Goal: Transaction & Acquisition: Purchase product/service

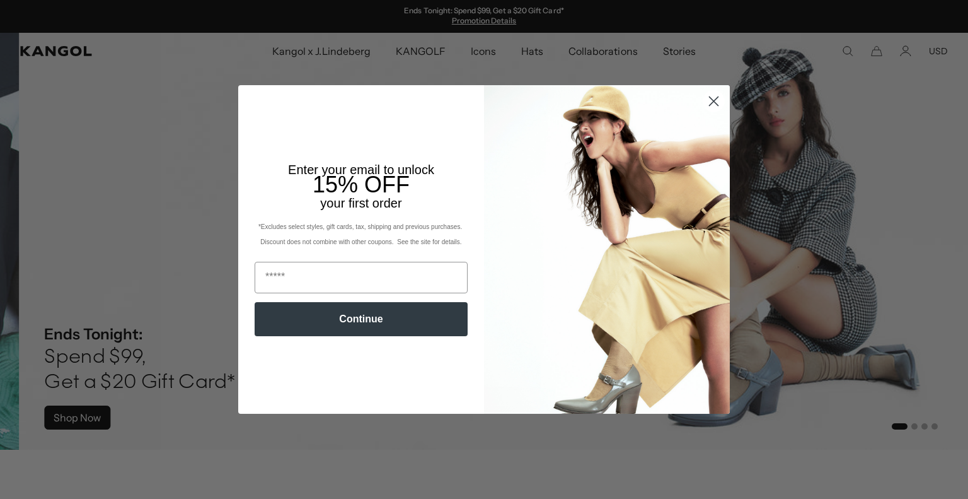
click at [704, 100] on circle "Close dialog" at bounding box center [714, 101] width 21 height 21
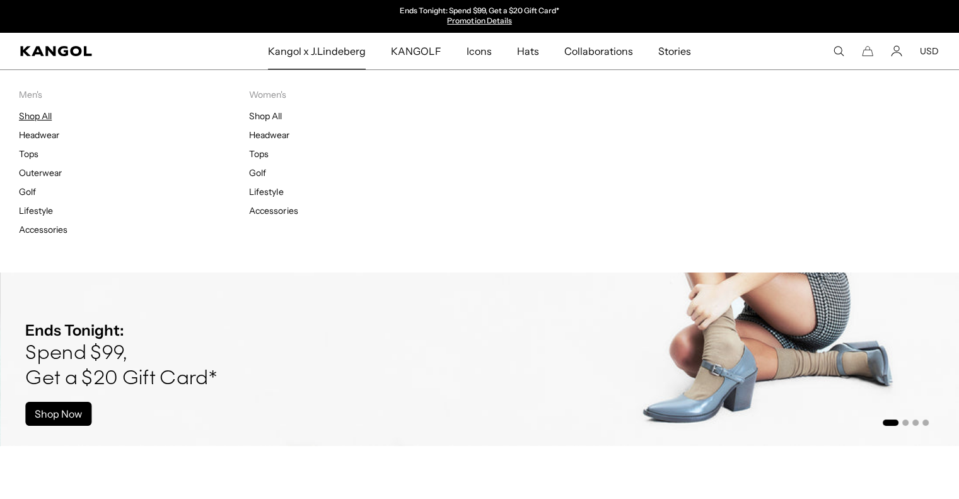
click at [43, 116] on link "Shop All" at bounding box center [35, 115] width 33 height 11
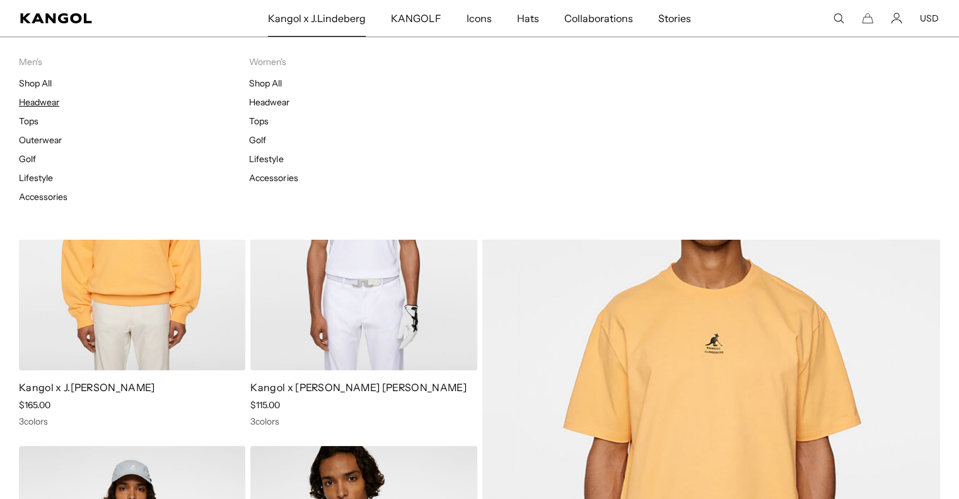
click at [53, 98] on link "Headwear" at bounding box center [39, 101] width 40 height 11
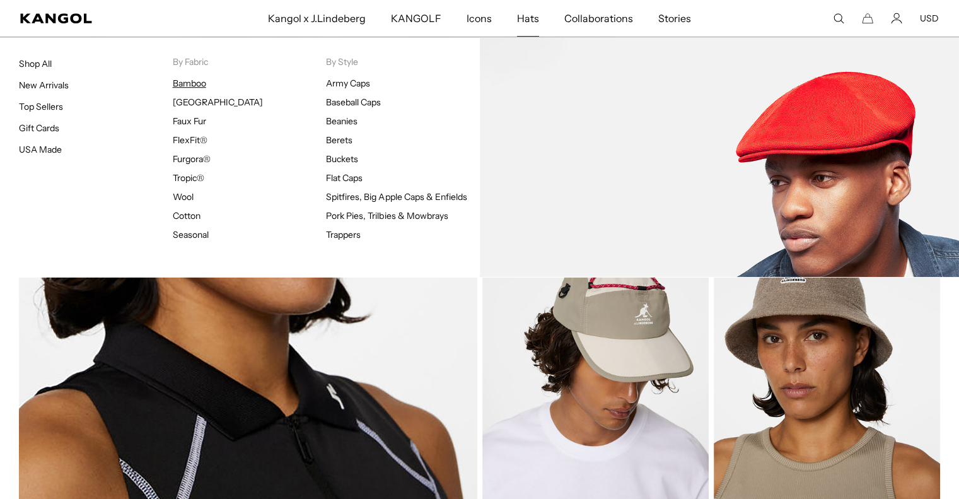
scroll to position [0, 260]
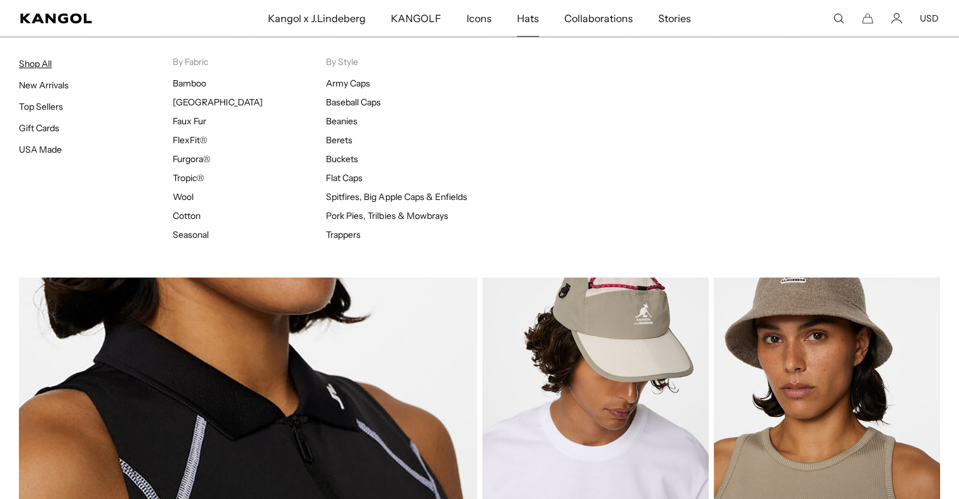
click at [37, 66] on link "Shop All" at bounding box center [35, 63] width 33 height 11
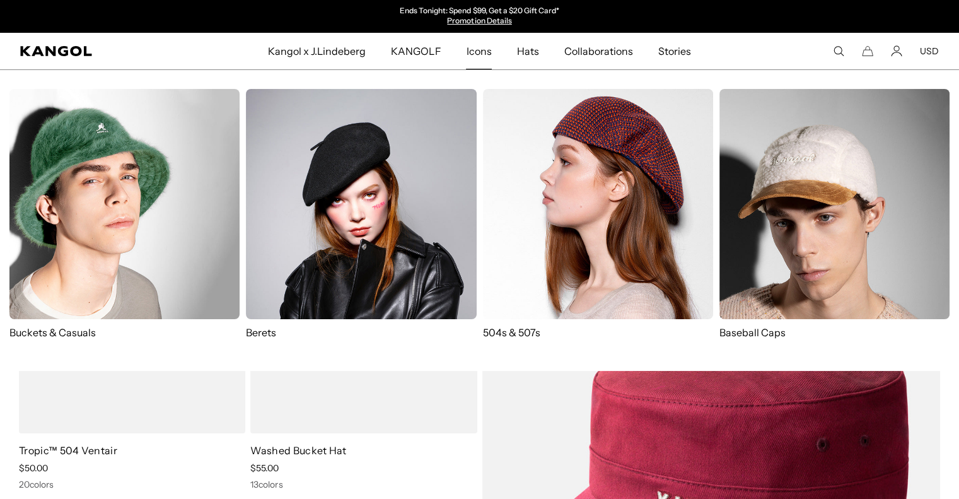
click at [414, 199] on img at bounding box center [361, 204] width 230 height 230
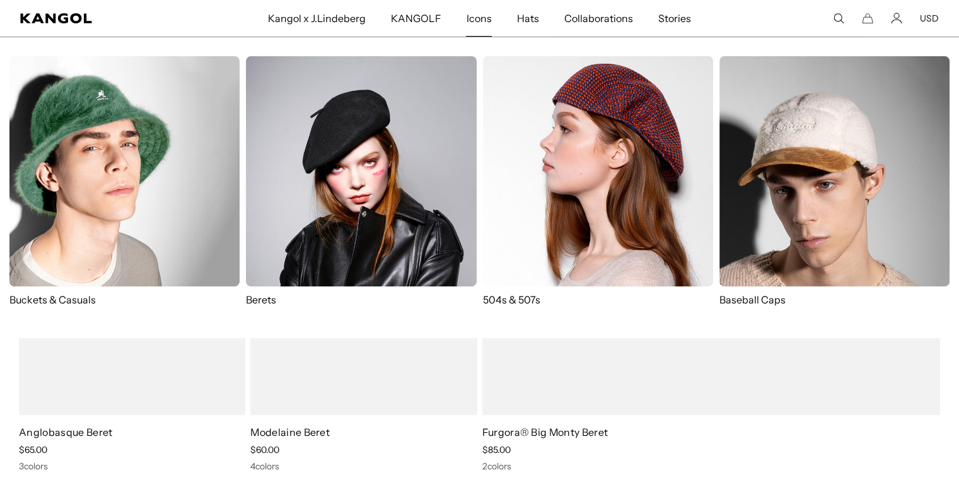
click at [560, 182] on img at bounding box center [598, 171] width 230 height 230
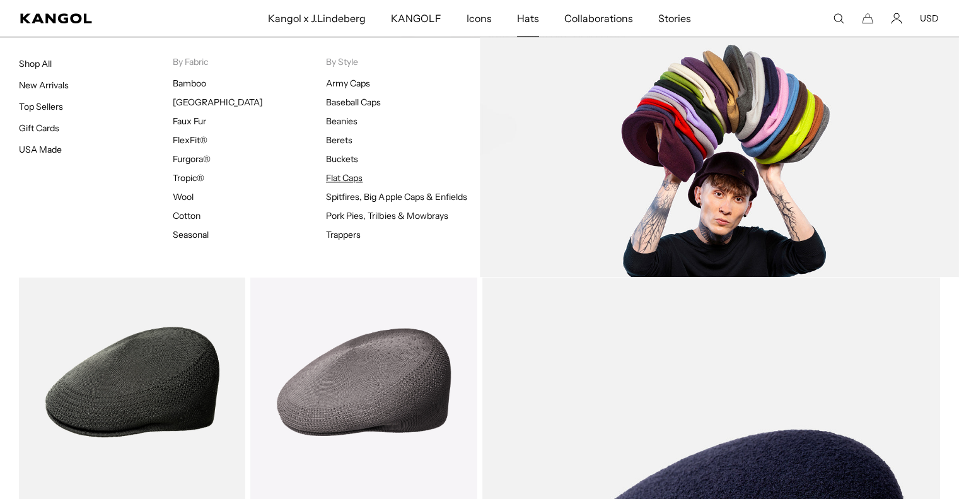
click at [348, 176] on link "Flat Caps" at bounding box center [344, 177] width 37 height 11
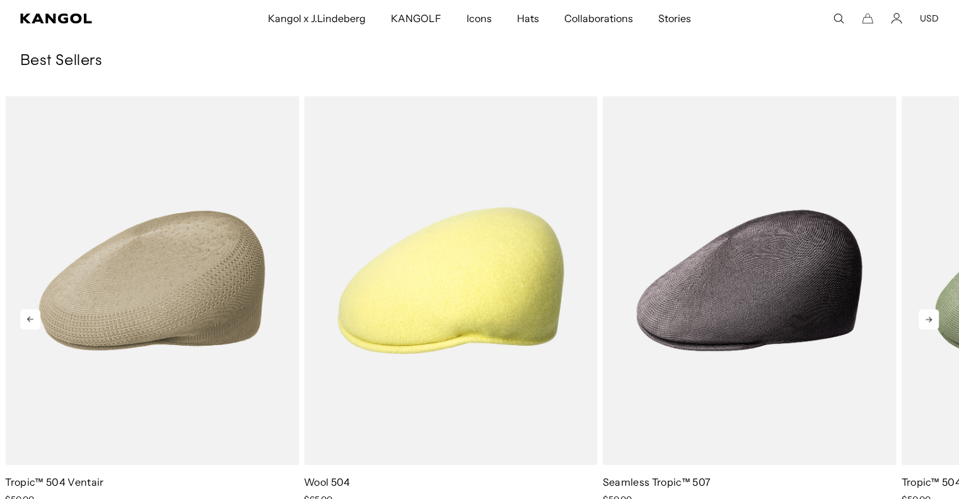
click at [926, 323] on icon at bounding box center [929, 319] width 20 height 20
click at [924, 318] on icon at bounding box center [929, 319] width 20 height 20
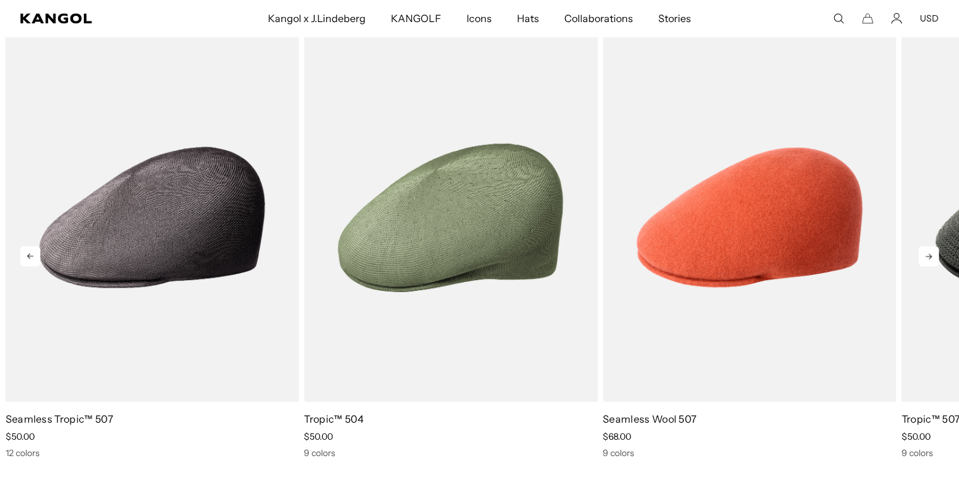
click at [28, 257] on icon at bounding box center [30, 256] width 6 height 6
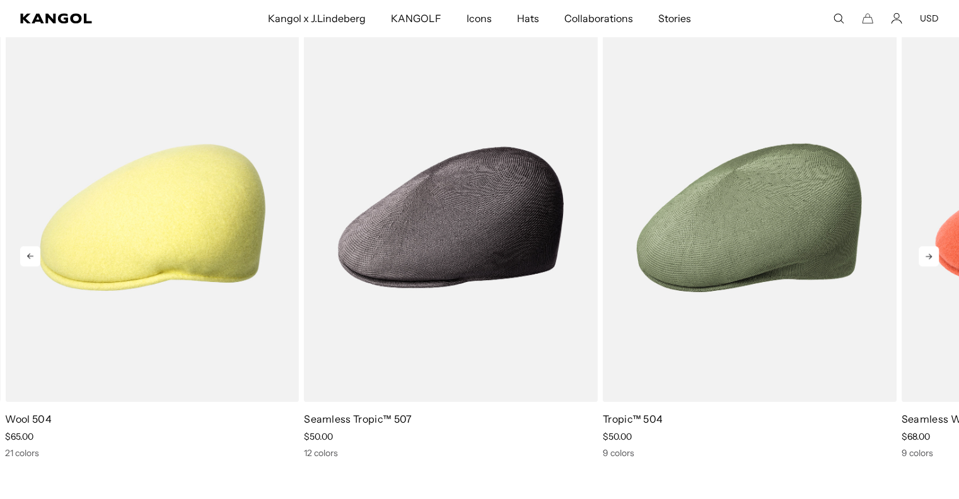
click at [28, 257] on icon at bounding box center [30, 256] width 6 height 6
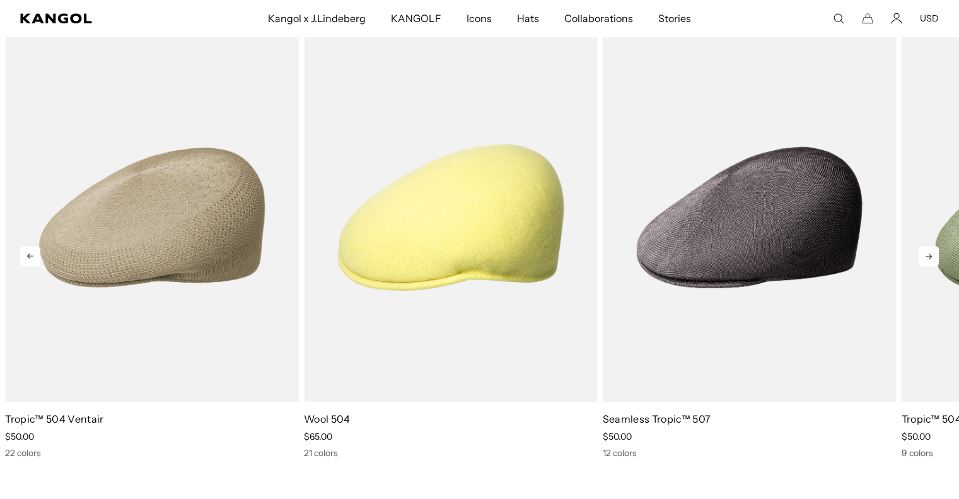
click at [28, 252] on icon at bounding box center [30, 256] width 20 height 20
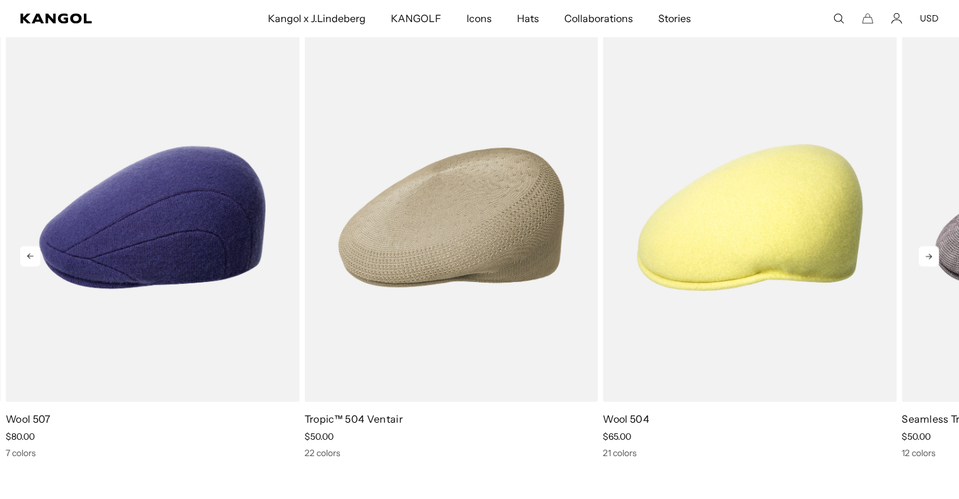
click at [35, 260] on icon at bounding box center [30, 256] width 20 height 20
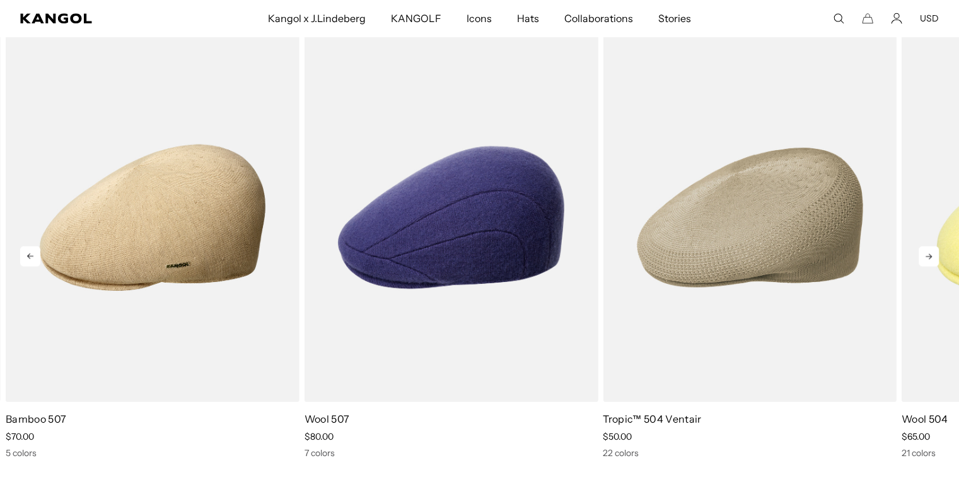
click at [30, 253] on icon at bounding box center [30, 256] width 20 height 20
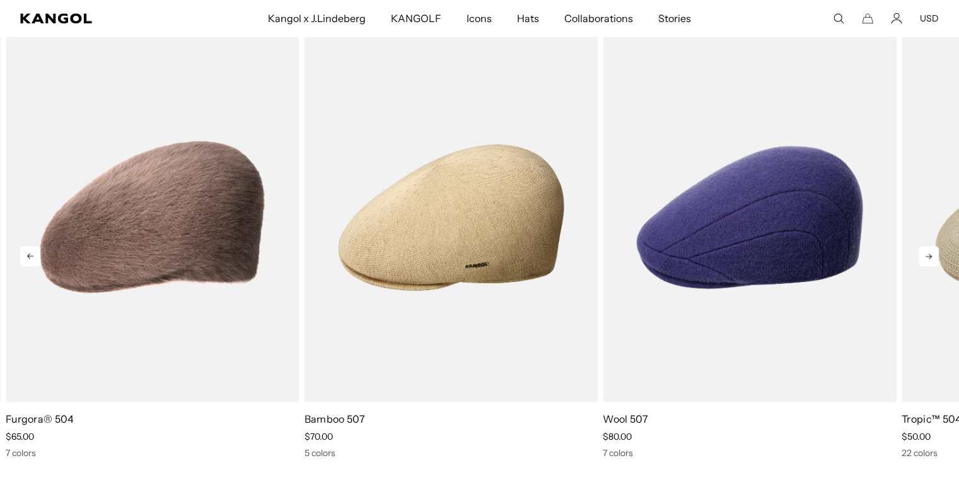
click at [25, 256] on icon at bounding box center [30, 256] width 20 height 20
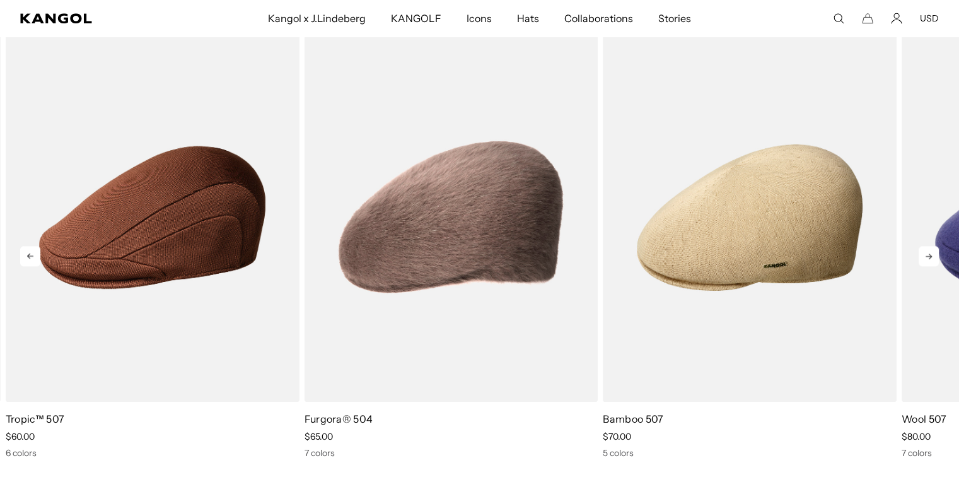
click at [26, 256] on icon at bounding box center [30, 256] width 20 height 20
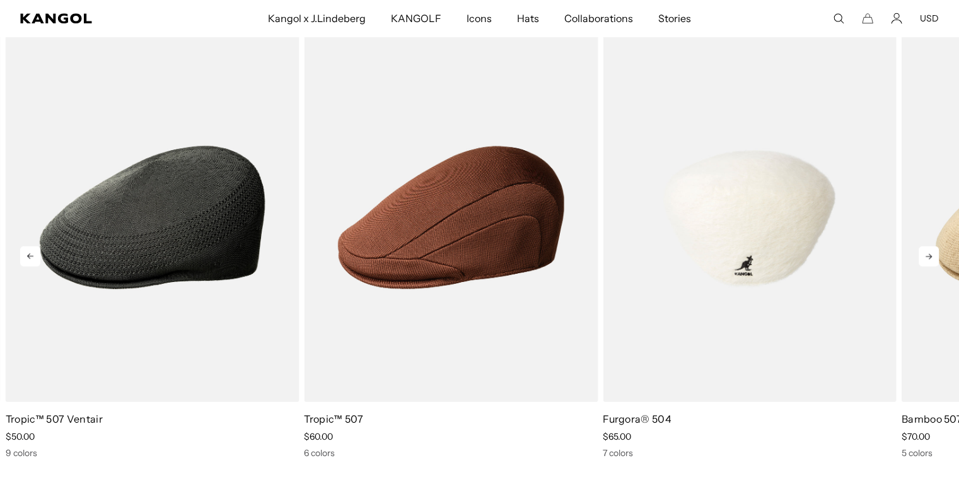
click at [686, 302] on img "8 of 10" at bounding box center [750, 217] width 294 height 369
click at [736, 283] on img "8 of 10" at bounding box center [750, 217] width 294 height 369
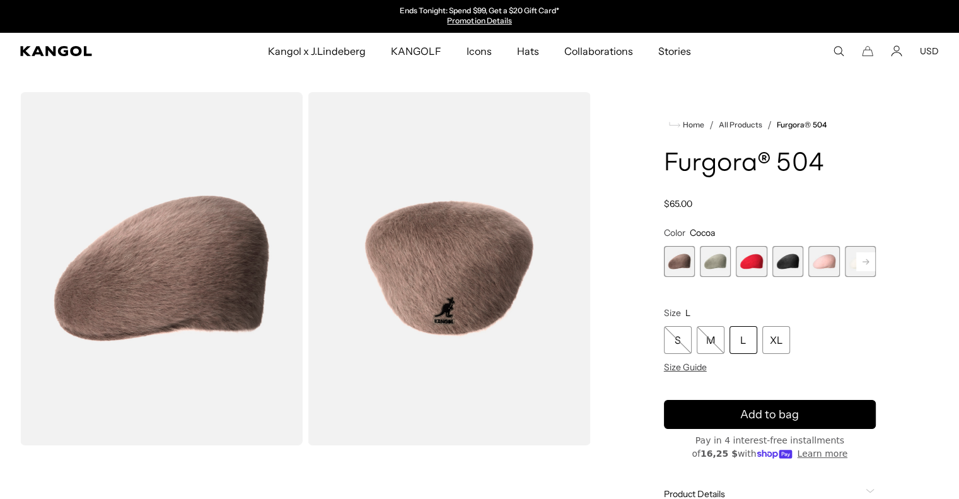
click at [736, 268] on span "3 of 7" at bounding box center [751, 261] width 31 height 31
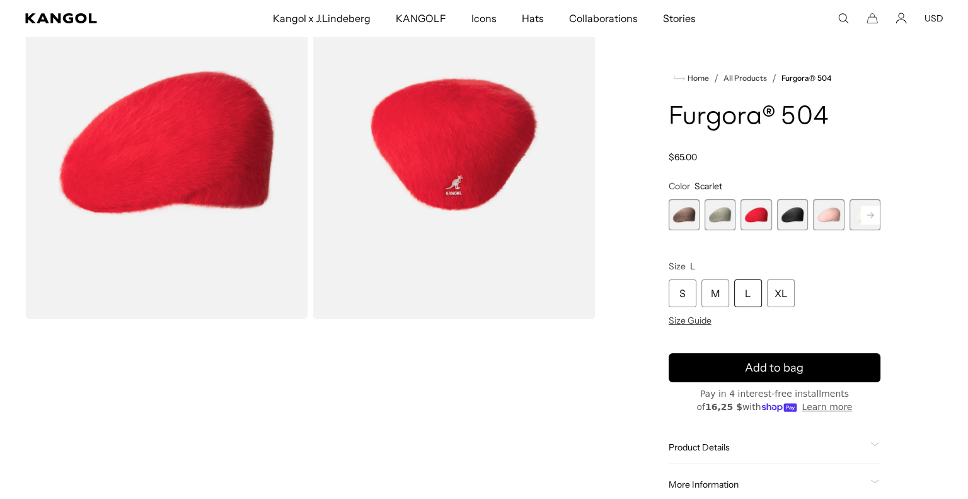
scroll to position [0, 260]
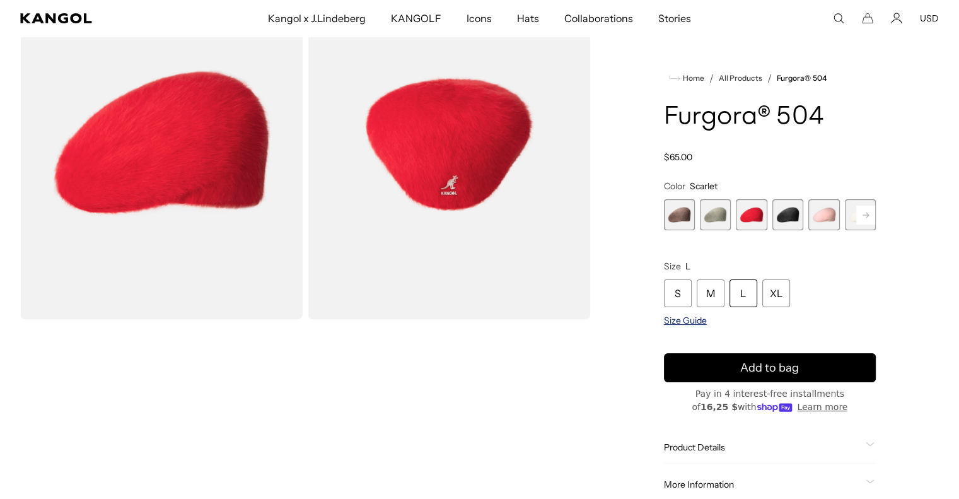
click at [675, 318] on span "Size Guide" at bounding box center [685, 320] width 43 height 11
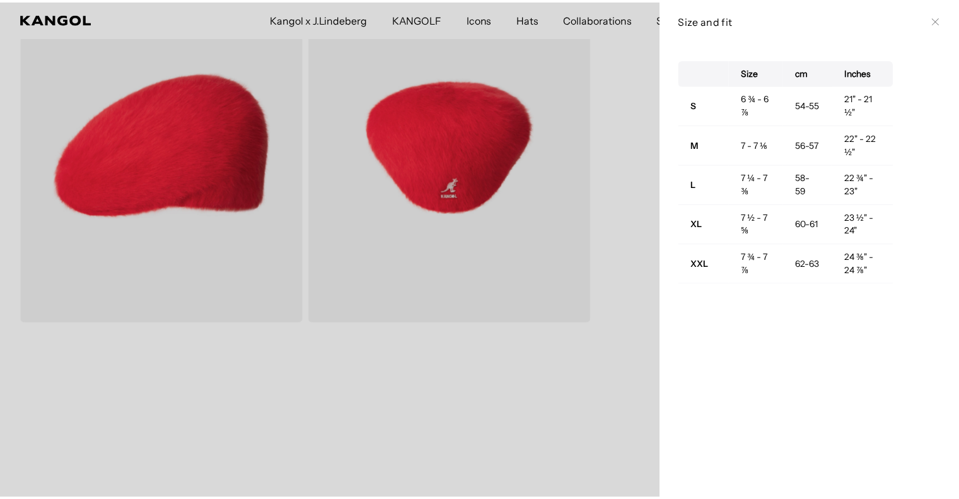
scroll to position [0, 0]
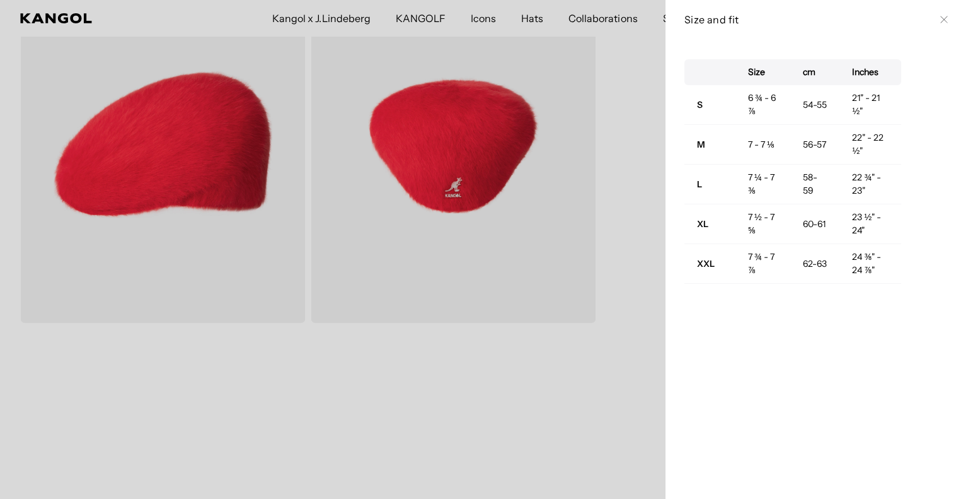
click at [583, 221] on div at bounding box center [484, 249] width 968 height 499
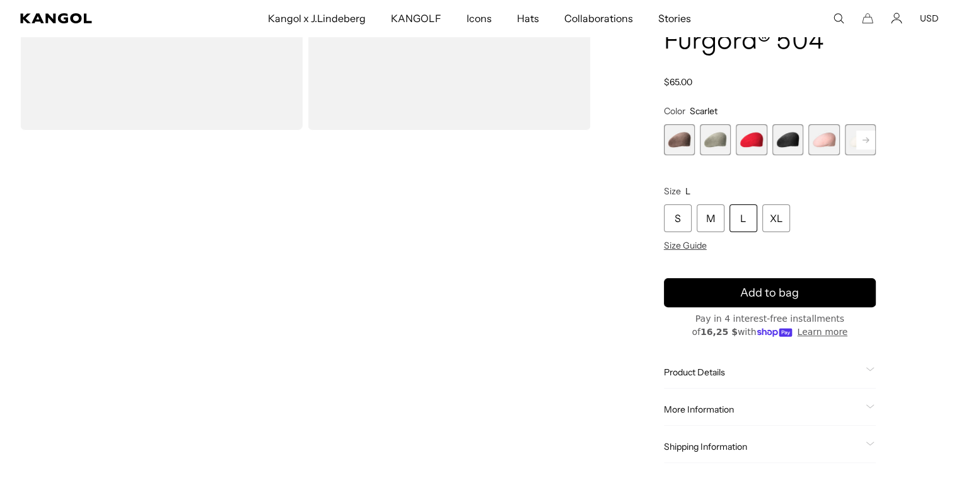
click at [784, 382] on div "Product Details The Furgora 504 combines our iconic fabric & cap shape to creat…" at bounding box center [770, 373] width 212 height 32
click at [792, 374] on span "Product Details" at bounding box center [762, 372] width 197 height 11
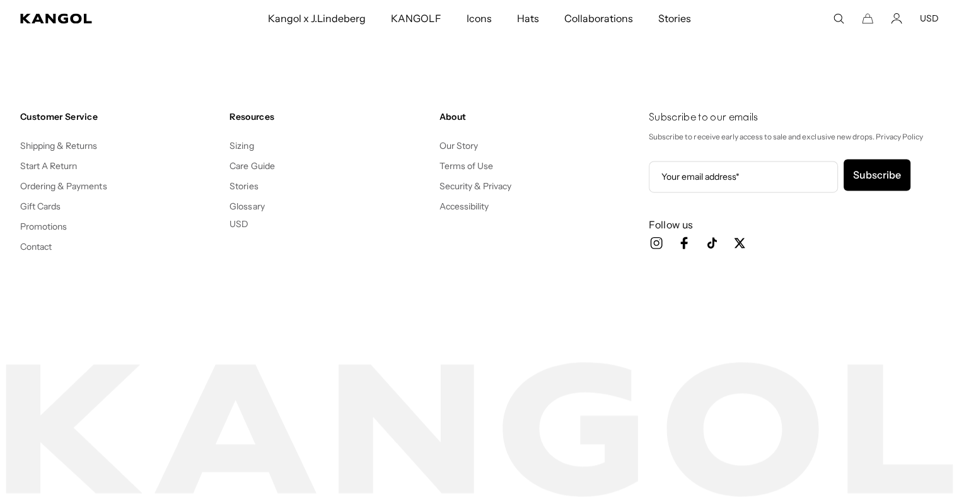
scroll to position [0, 260]
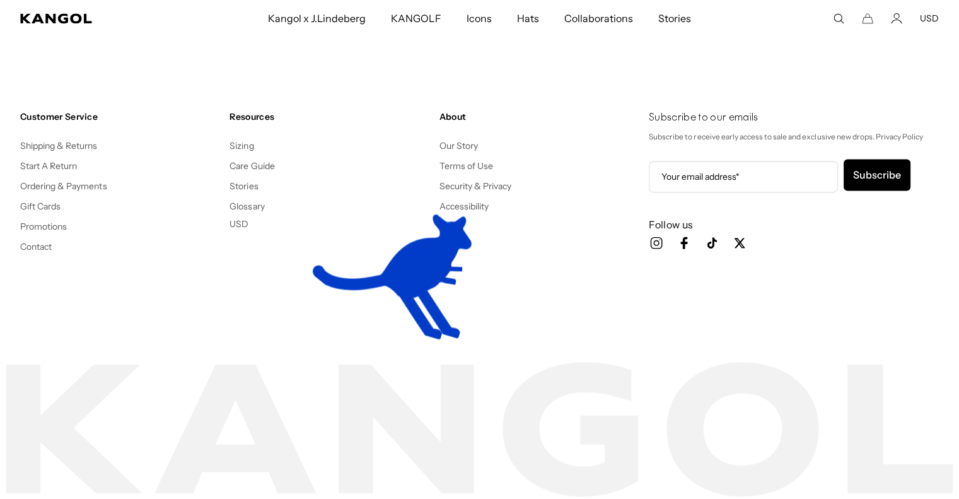
click at [923, 20] on button "USD" at bounding box center [929, 18] width 19 height 11
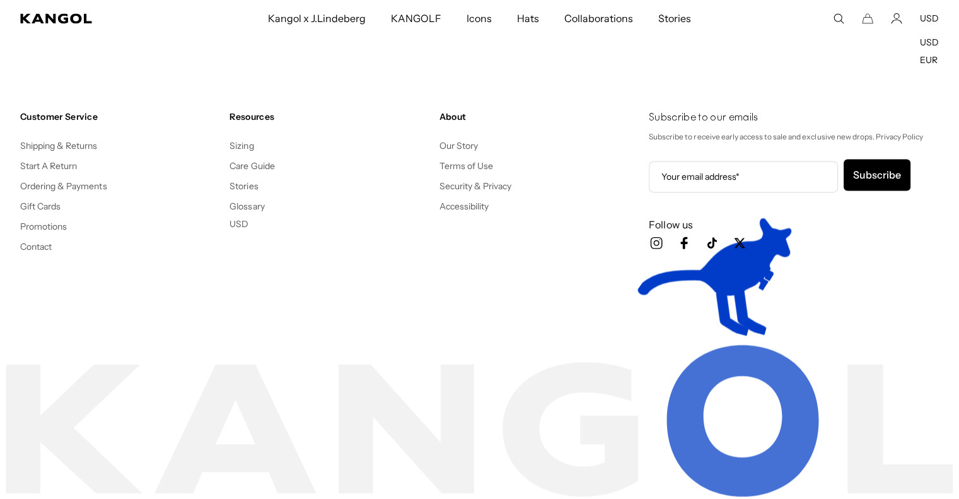
click at [860, 74] on div "Customer Service Shipping & Returns Start A Return Ordering & Payments Gift Car…" at bounding box center [479, 202] width 959 height 283
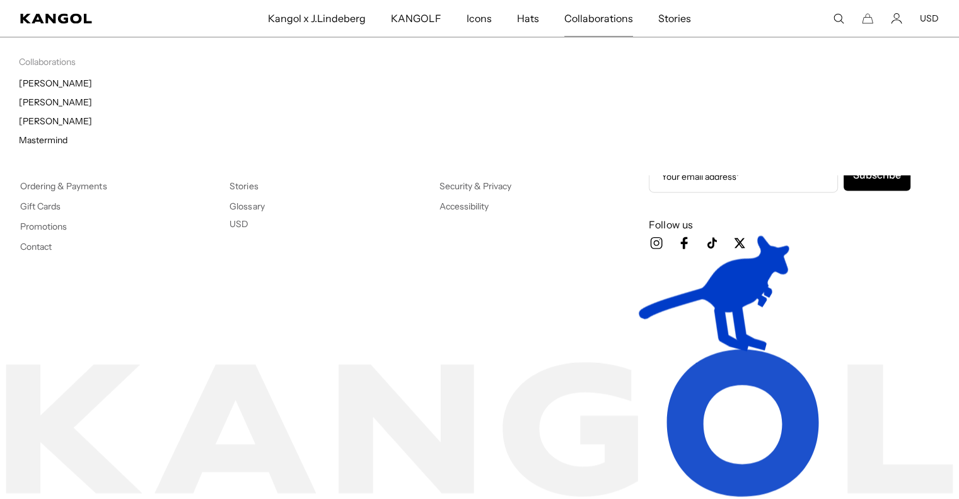
scroll to position [0, 0]
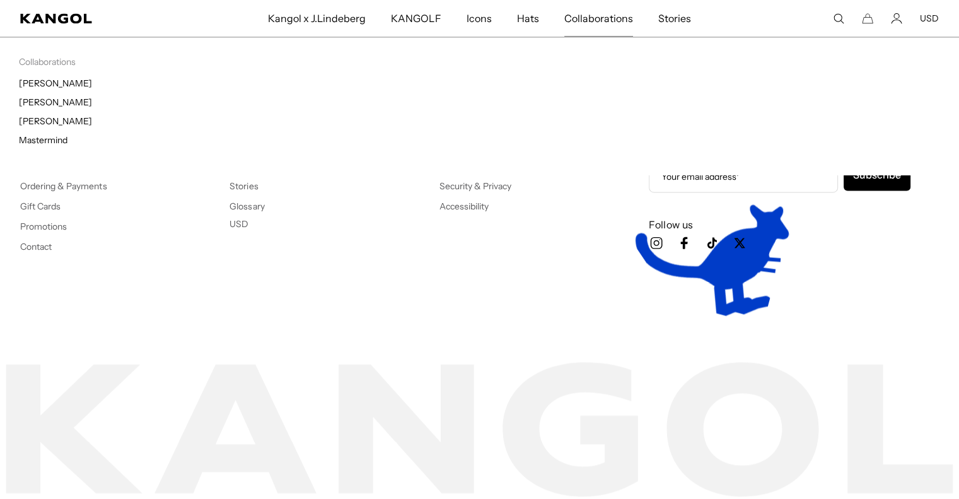
click at [581, 22] on span "Collaborations" at bounding box center [598, 18] width 69 height 37
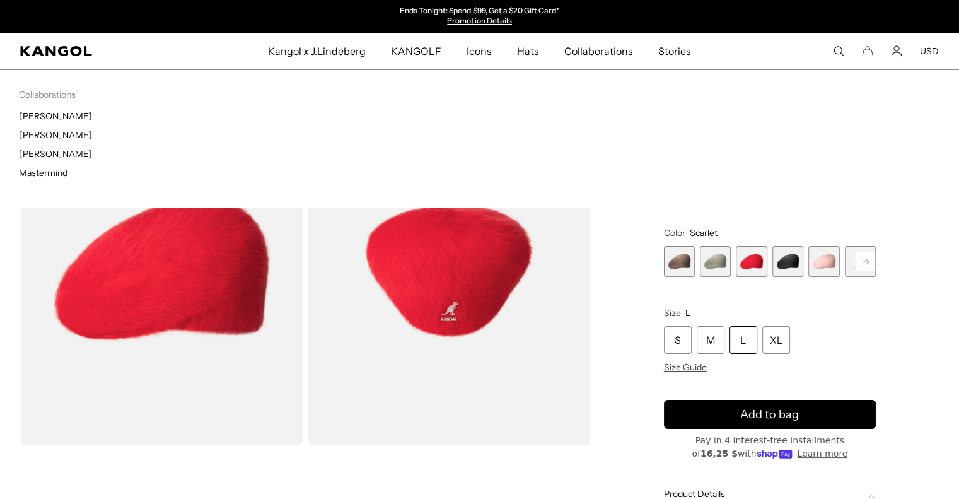
click at [584, 55] on span "Collaborations" at bounding box center [598, 51] width 69 height 37
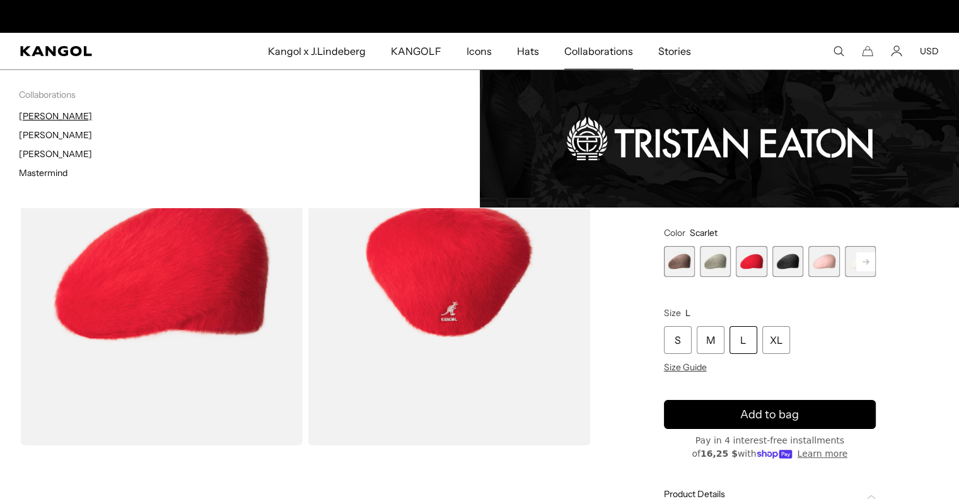
scroll to position [0, 260]
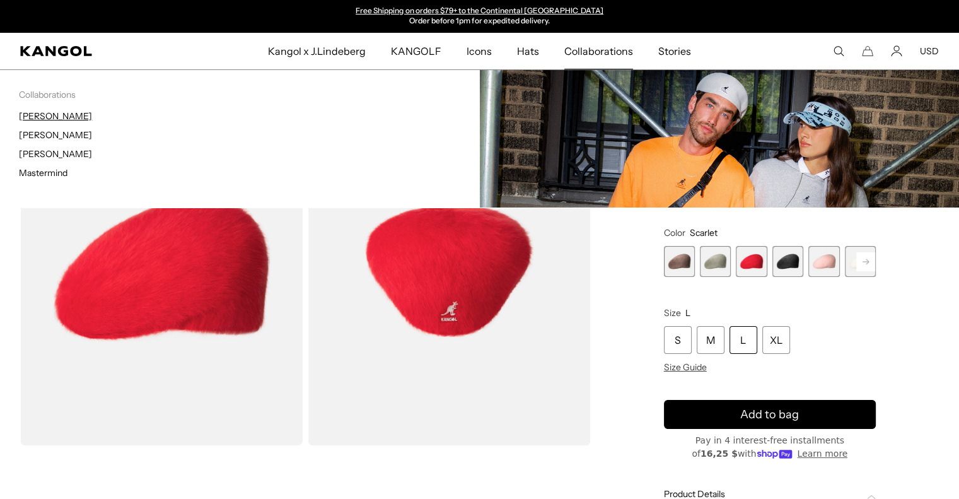
click at [42, 118] on link "[PERSON_NAME]" at bounding box center [55, 115] width 73 height 11
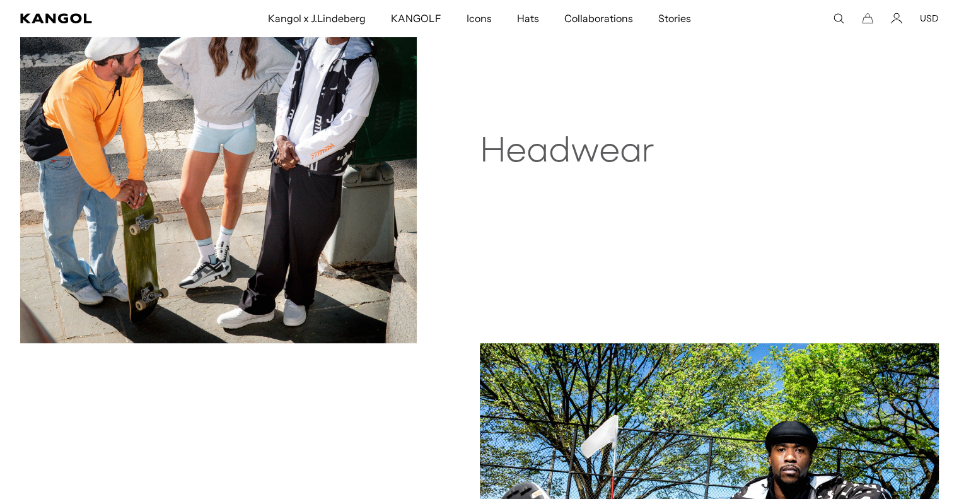
scroll to position [693, 0]
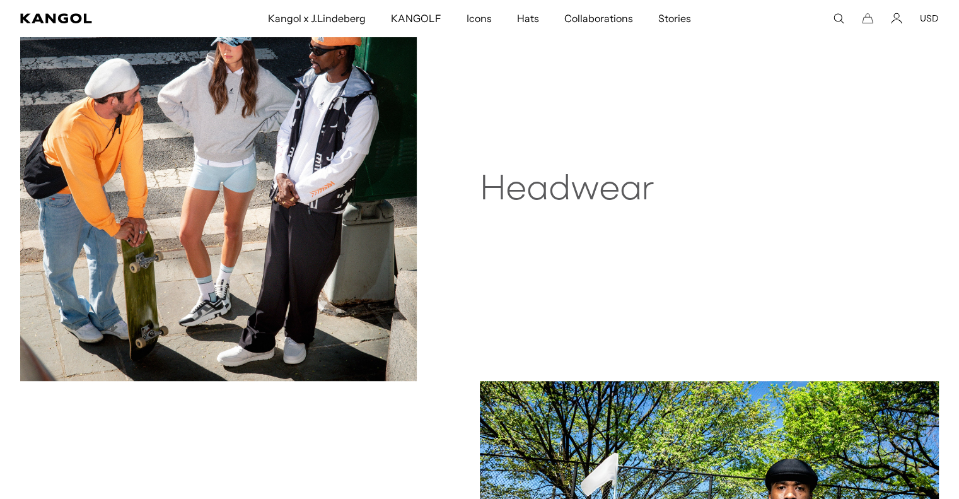
click at [575, 173] on h2 "Headwear" at bounding box center [661, 190] width 362 height 40
click at [398, 178] on img at bounding box center [218, 183] width 397 height 396
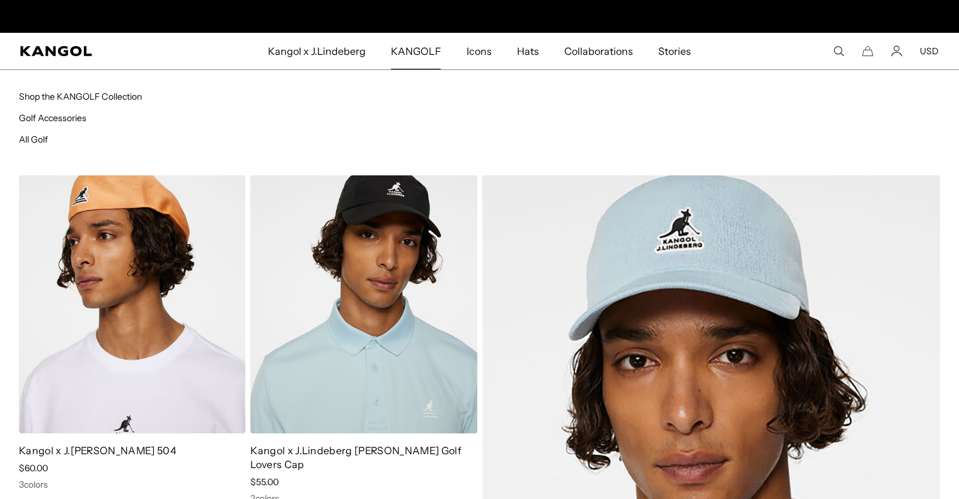
scroll to position [0, 260]
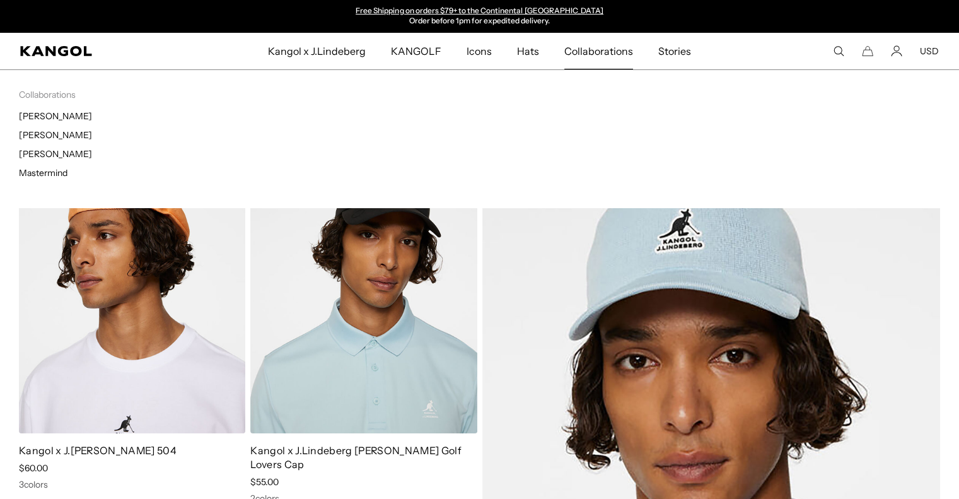
click at [606, 59] on span "Collaborations" at bounding box center [598, 51] width 69 height 37
click at [73, 135] on link "[PERSON_NAME]" at bounding box center [55, 134] width 73 height 11
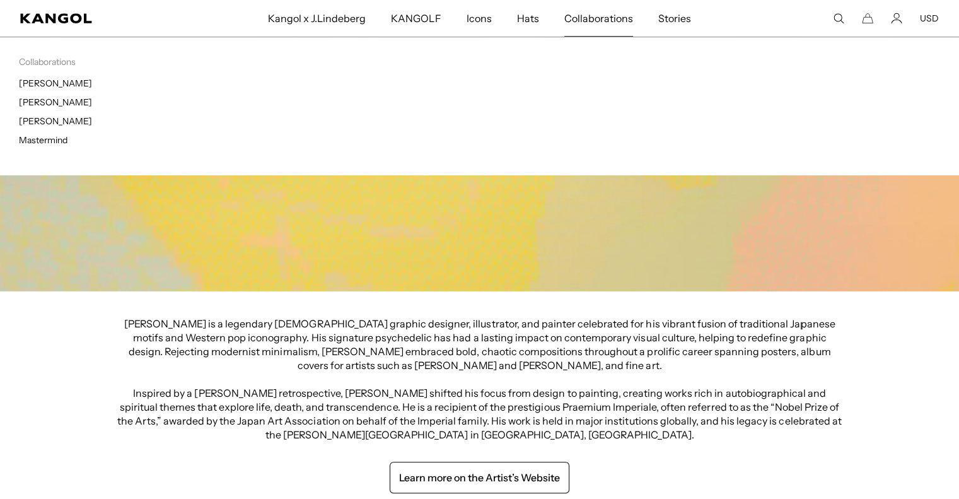
scroll to position [0, 260]
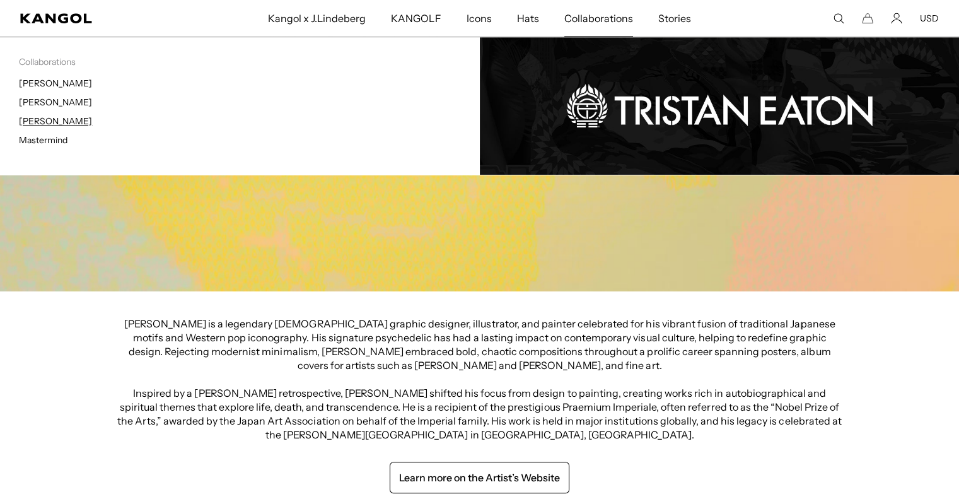
click at [63, 118] on link "[PERSON_NAME]" at bounding box center [55, 120] width 73 height 11
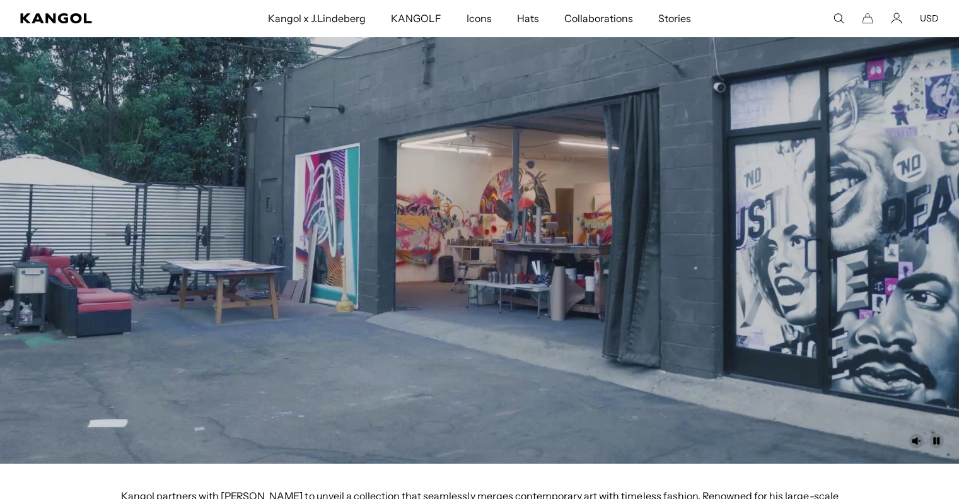
scroll to position [126, 0]
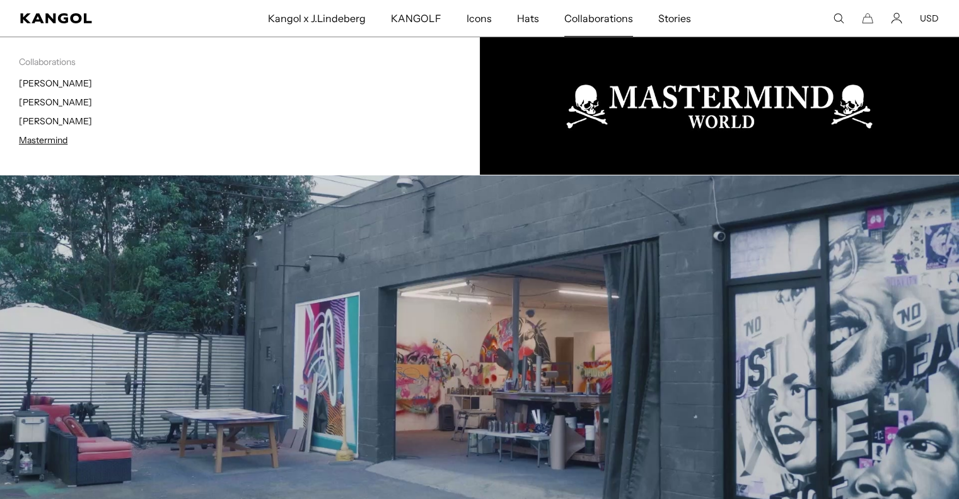
click at [30, 143] on link "Mastermind" at bounding box center [43, 139] width 49 height 11
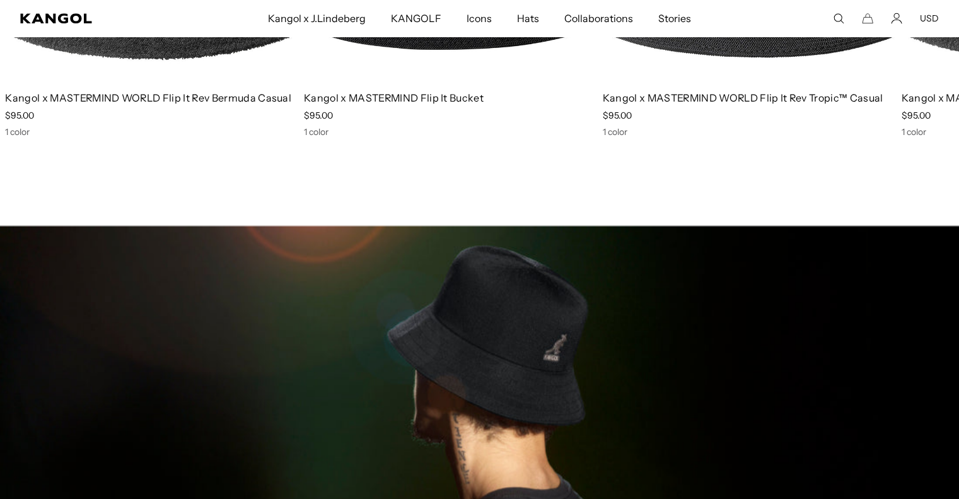
scroll to position [1009, 0]
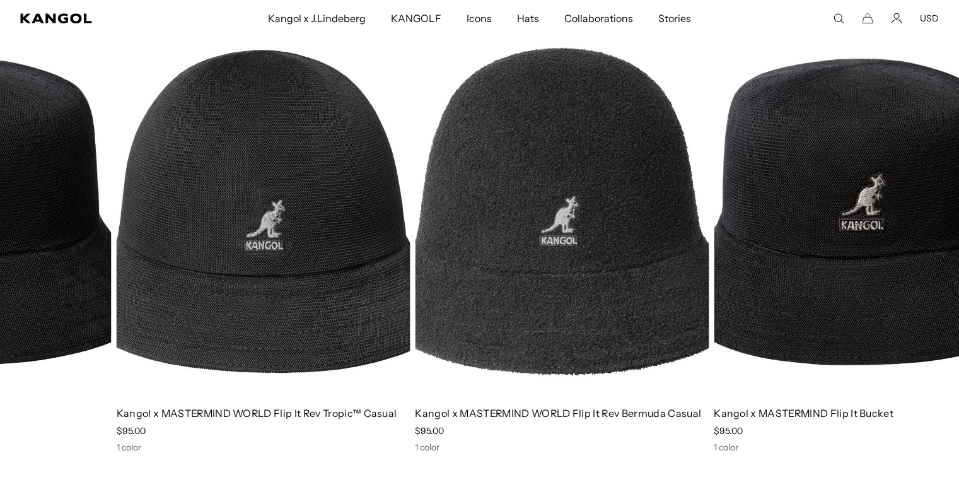
drag, startPoint x: 894, startPoint y: 216, endPoint x: 179, endPoint y: 151, distance: 717.9
click at [0, 0] on link "1 of 3" at bounding box center [0, 0] width 0 height 0
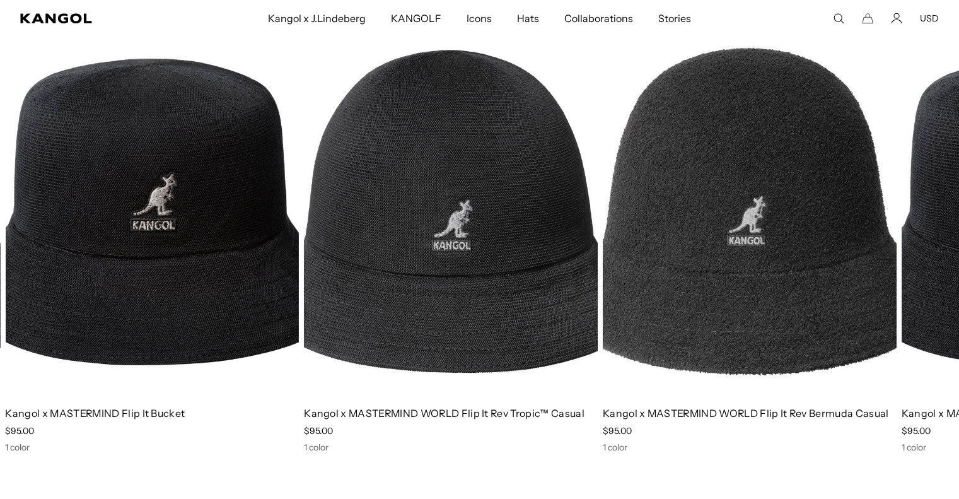
scroll to position [0, 260]
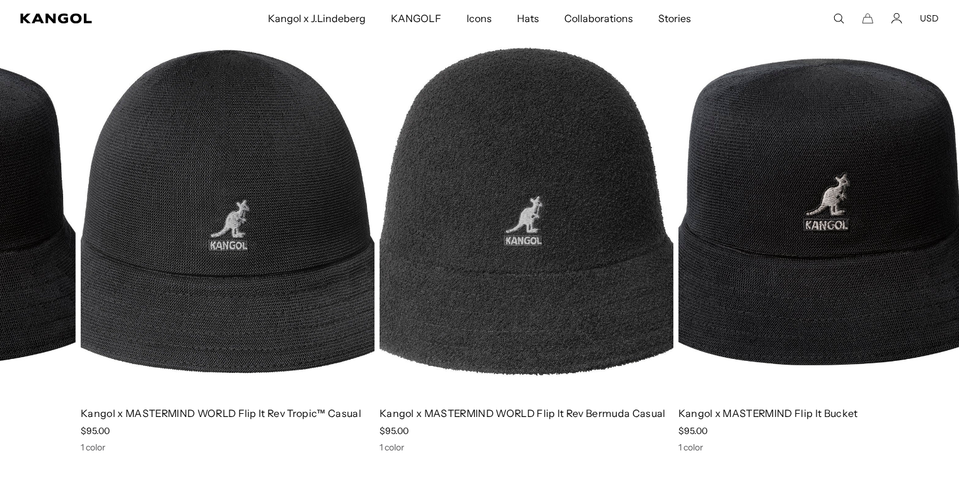
drag, startPoint x: 668, startPoint y: 218, endPoint x: 190, endPoint y: 182, distance: 479.2
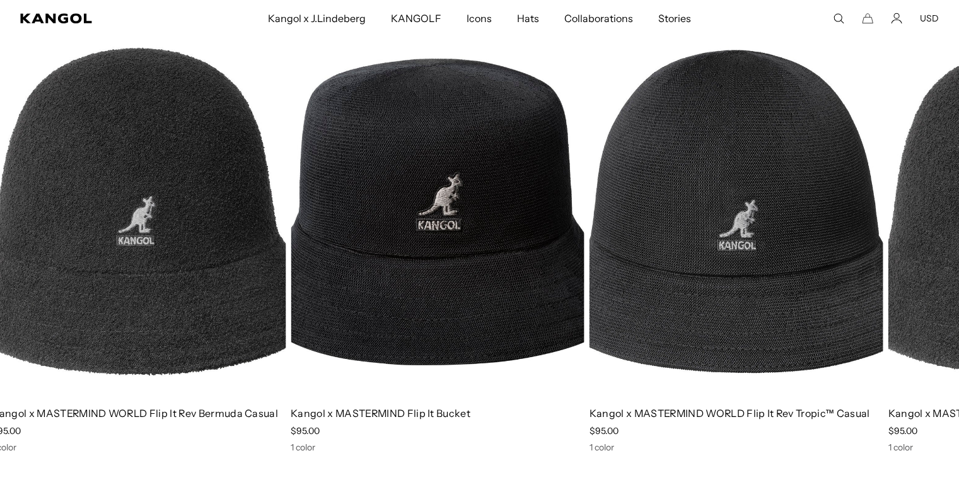
drag, startPoint x: 663, startPoint y: 228, endPoint x: 157, endPoint y: 224, distance: 506.3
click at [0, 0] on img "3 of 3" at bounding box center [0, 0] width 0 height 0
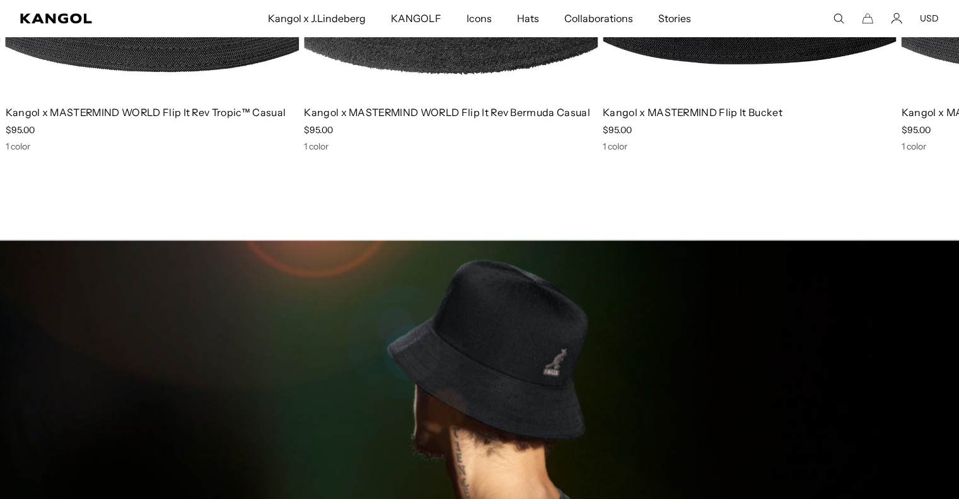
scroll to position [1198, 0]
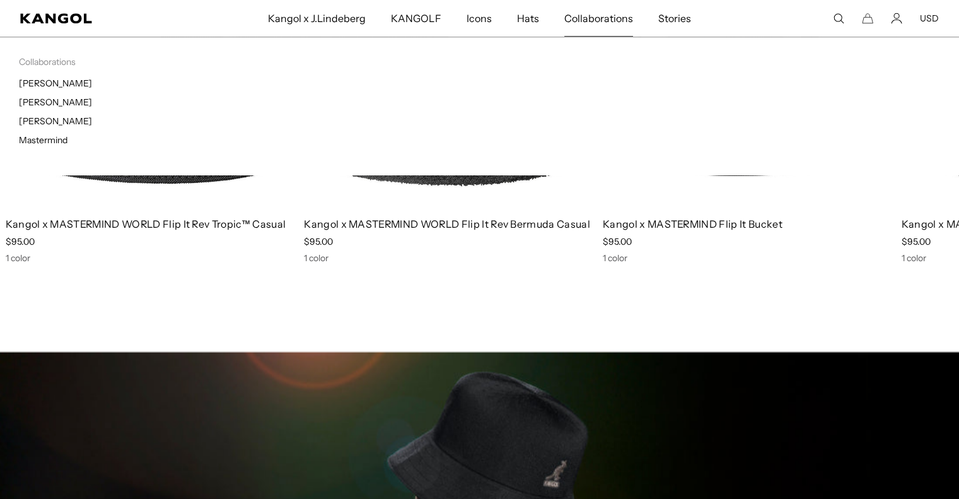
click at [59, 95] on ul "J.Lindeberg Tadanori Yokoo Tristan Eaton Mastermind" at bounding box center [249, 112] width 461 height 68
click at [59, 99] on link "[PERSON_NAME]" at bounding box center [55, 101] width 73 height 11
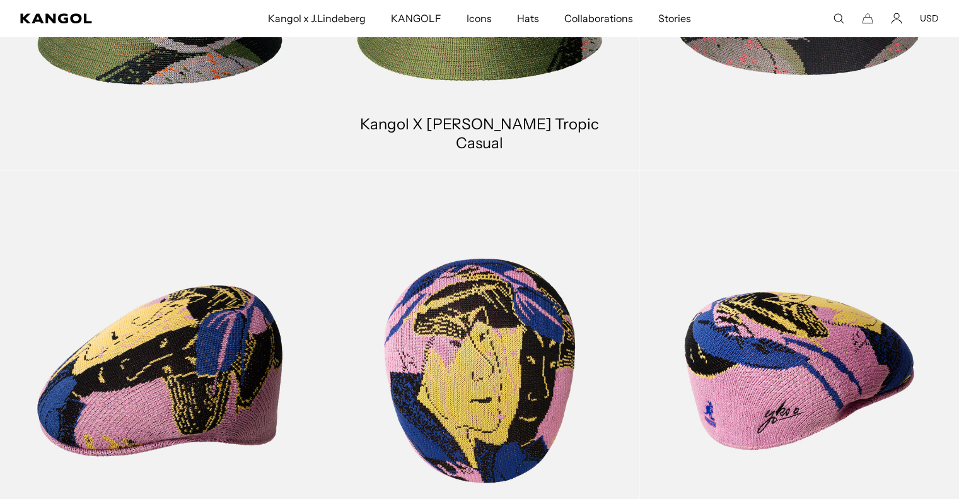
scroll to position [1576, 0]
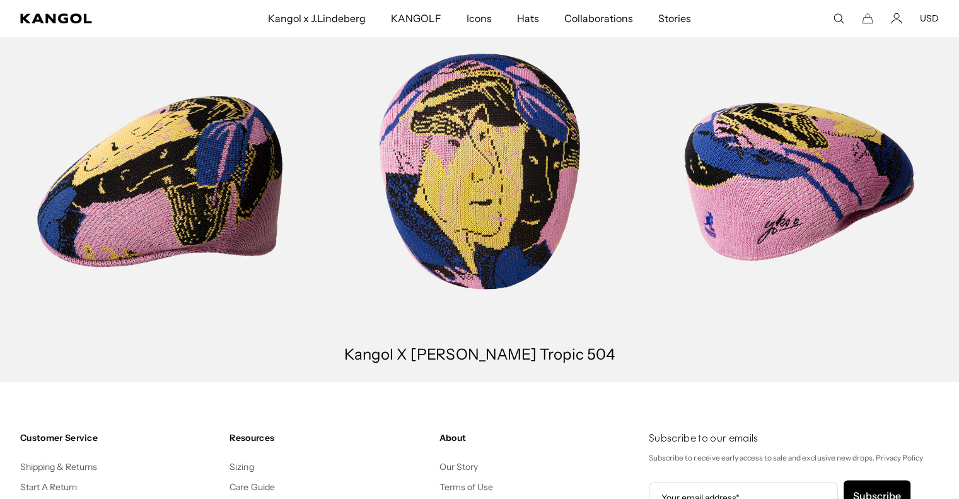
click at [535, 249] on link at bounding box center [480, 181] width 320 height 400
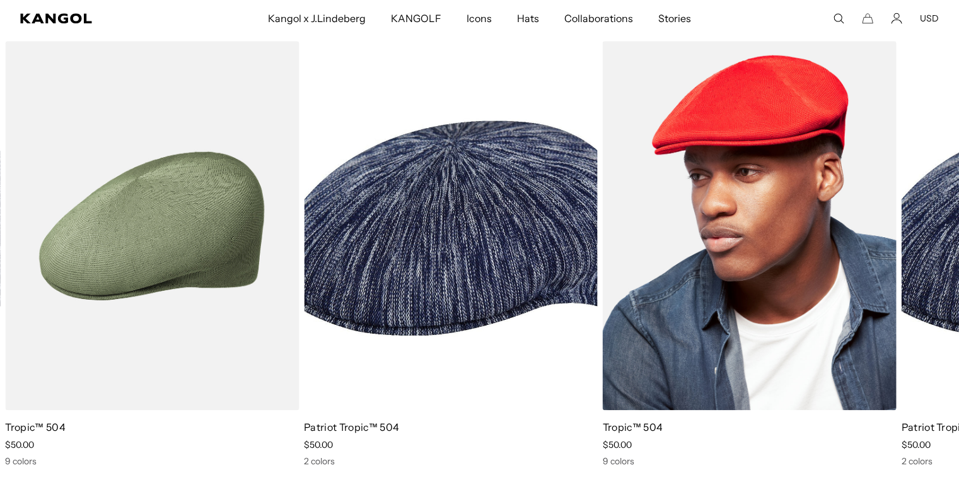
scroll to position [0, 260]
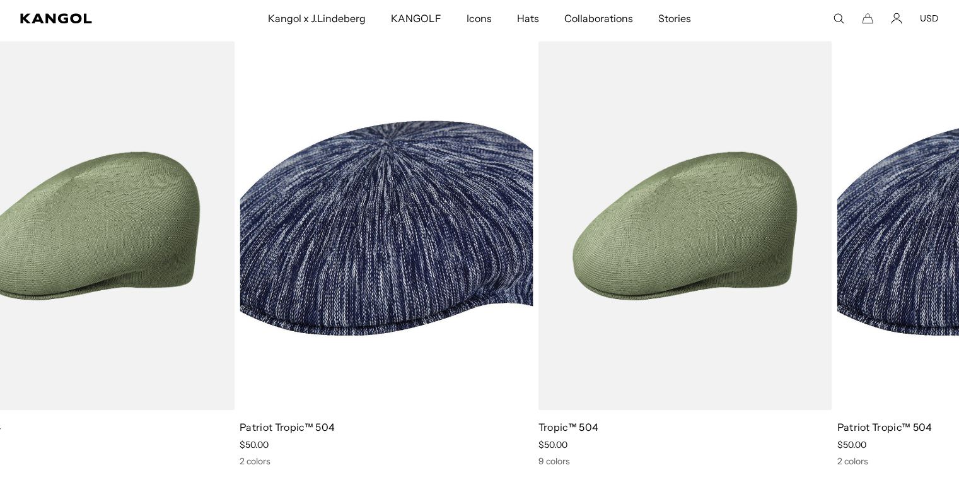
drag, startPoint x: 759, startPoint y: 269, endPoint x: 253, endPoint y: 214, distance: 509.1
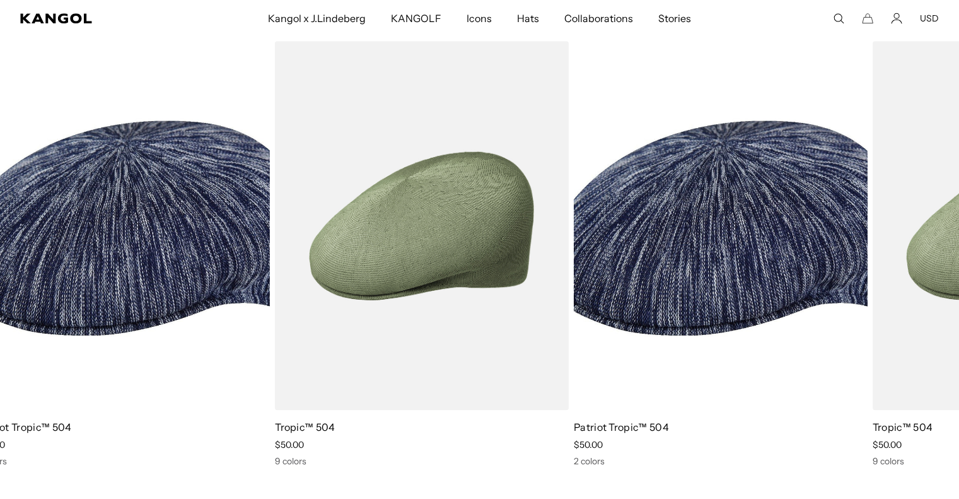
drag, startPoint x: 630, startPoint y: 248, endPoint x: 284, endPoint y: 228, distance: 347.4
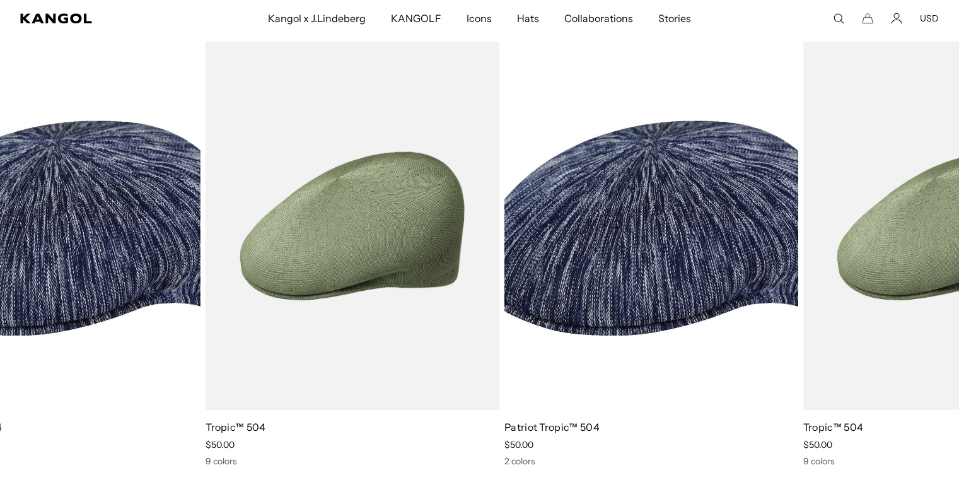
drag, startPoint x: 520, startPoint y: 247, endPoint x: 403, endPoint y: 247, distance: 116.6
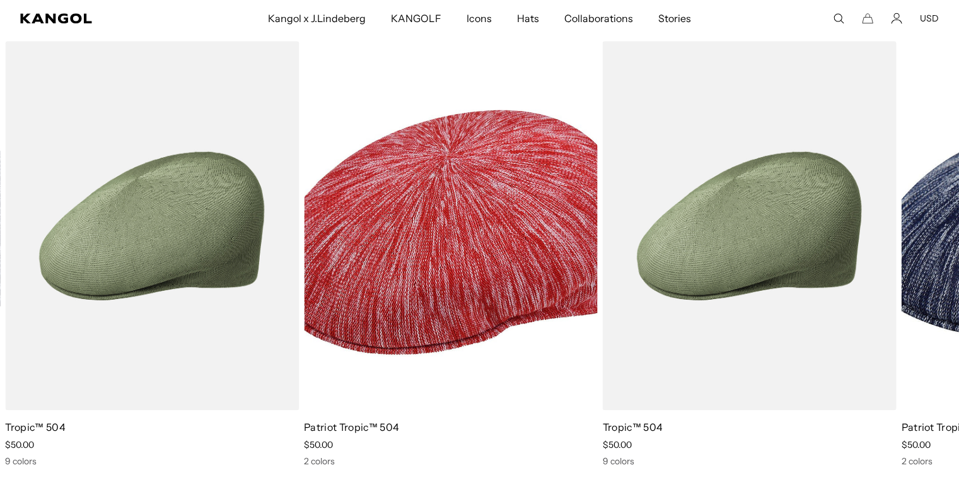
scroll to position [0, 0]
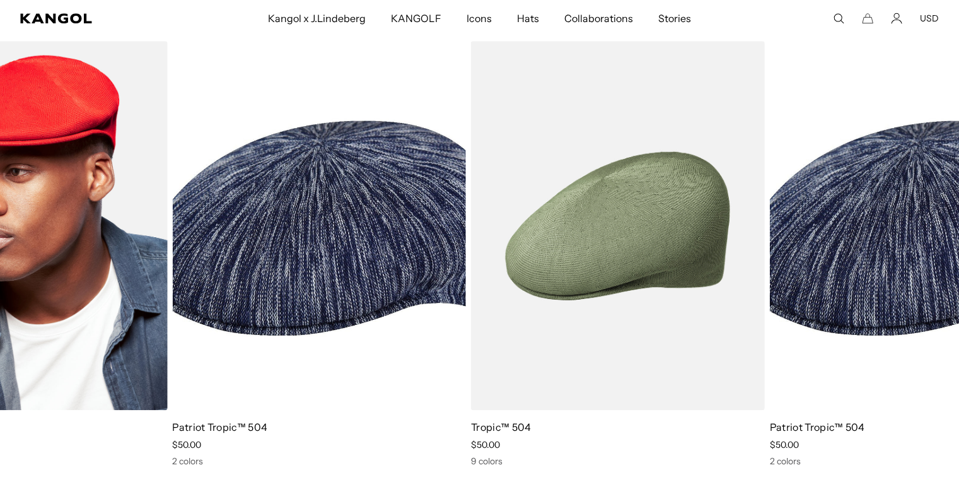
drag, startPoint x: 482, startPoint y: 296, endPoint x: 20, endPoint y: 248, distance: 464.5
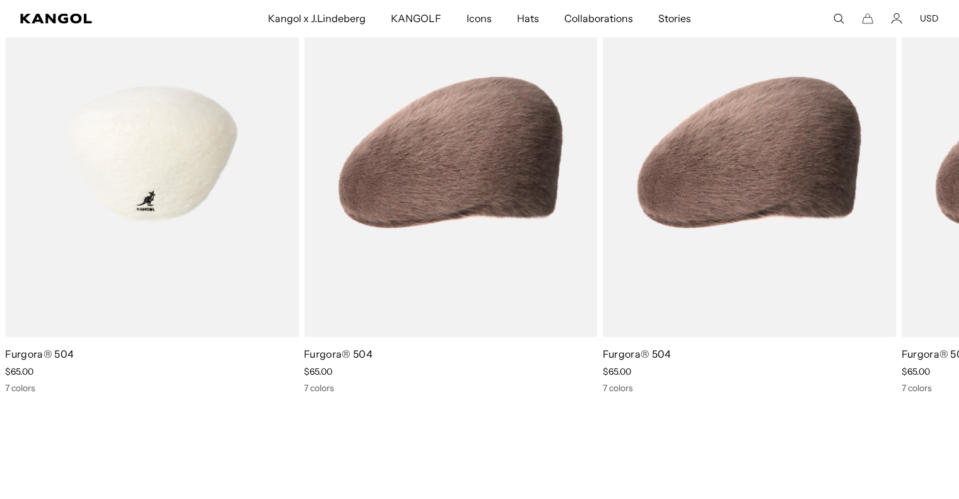
scroll to position [0, 260]
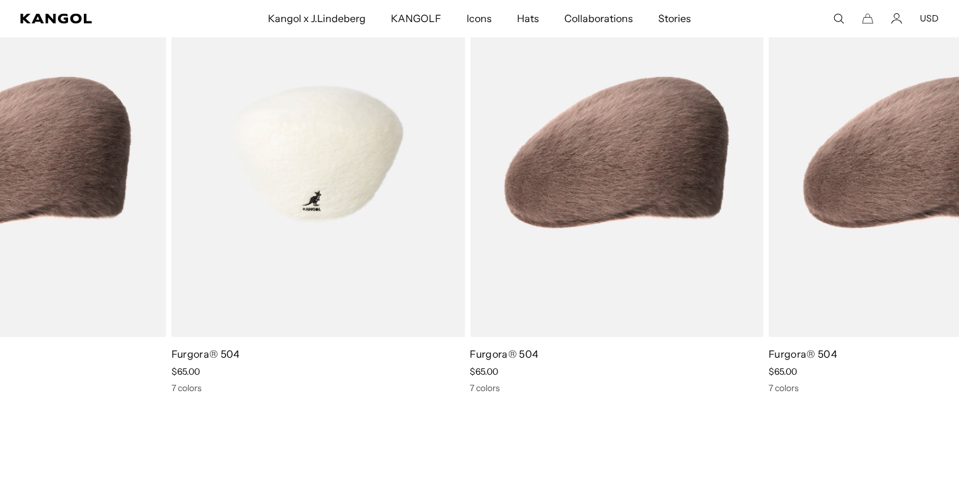
drag, startPoint x: 871, startPoint y: 192, endPoint x: 248, endPoint y: 179, distance: 622.4
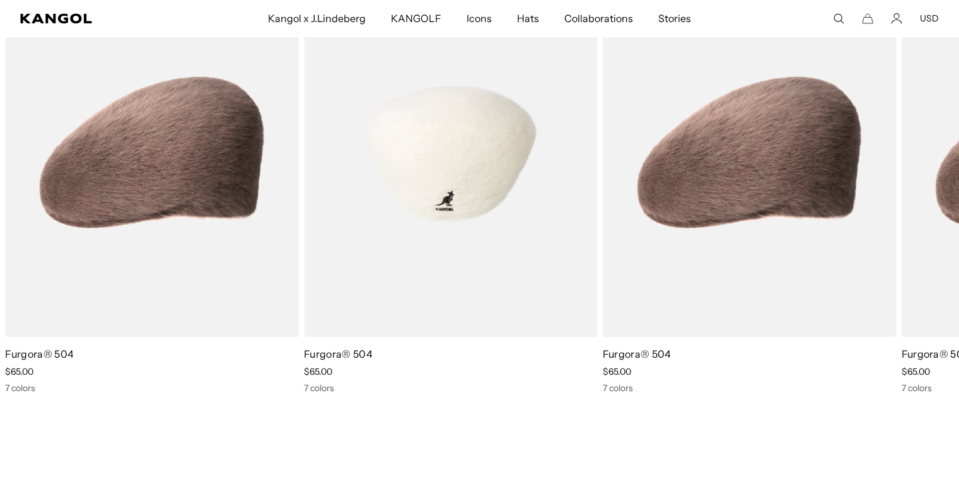
click at [484, 196] on img "1 of 1" at bounding box center [451, 152] width 294 height 369
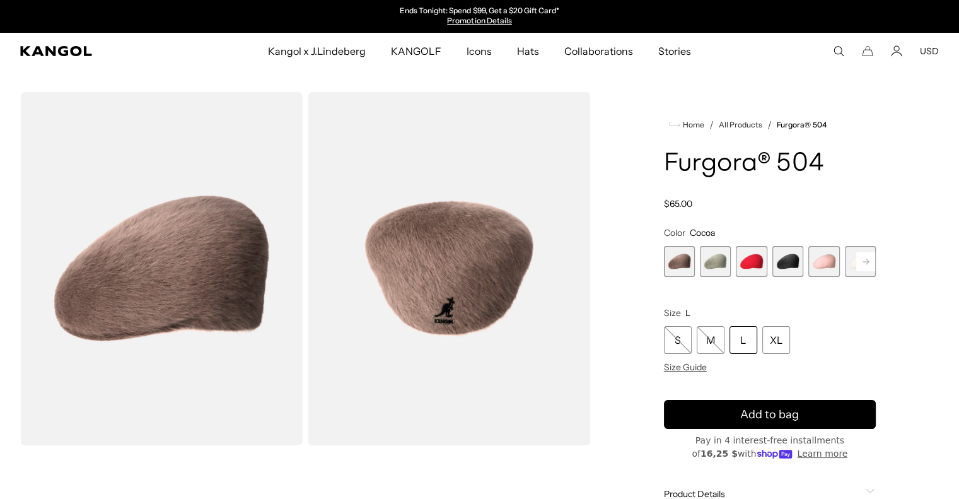
click at [871, 258] on rect at bounding box center [865, 261] width 19 height 19
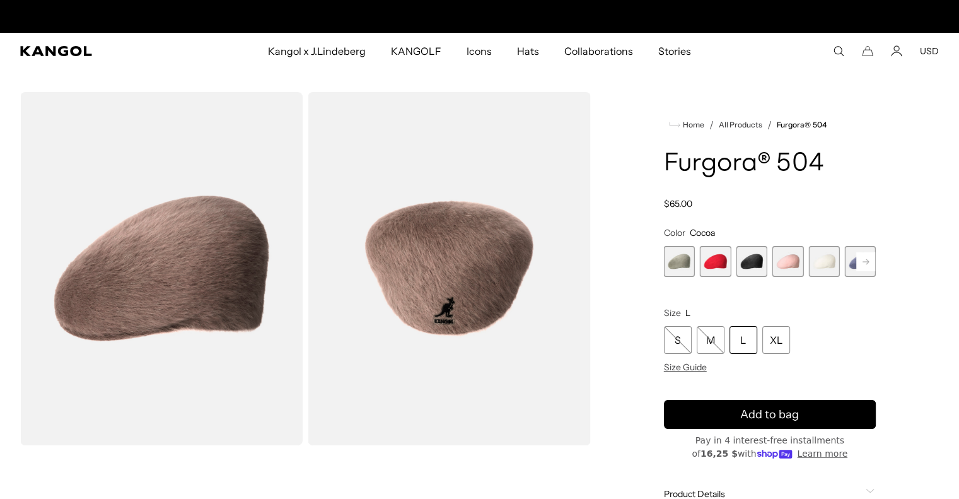
scroll to position [0, 260]
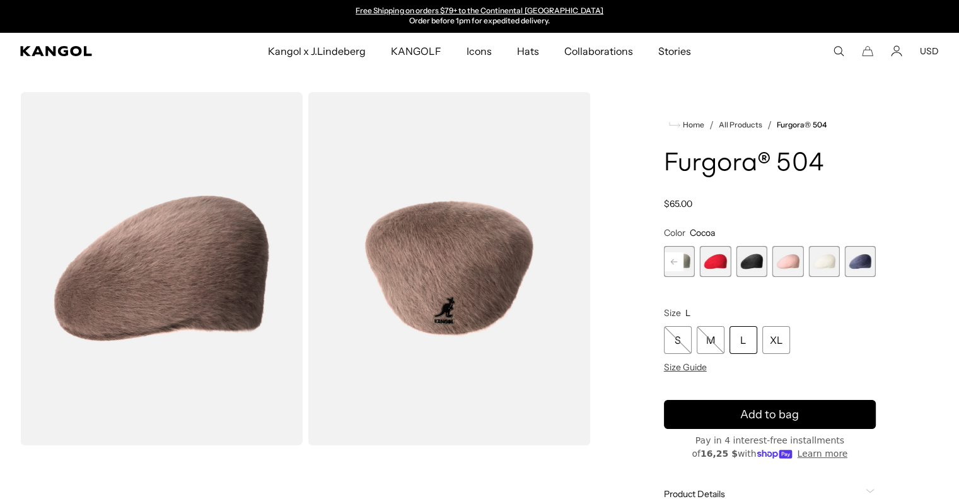
click at [791, 267] on span "5 of 7" at bounding box center [787, 261] width 31 height 31
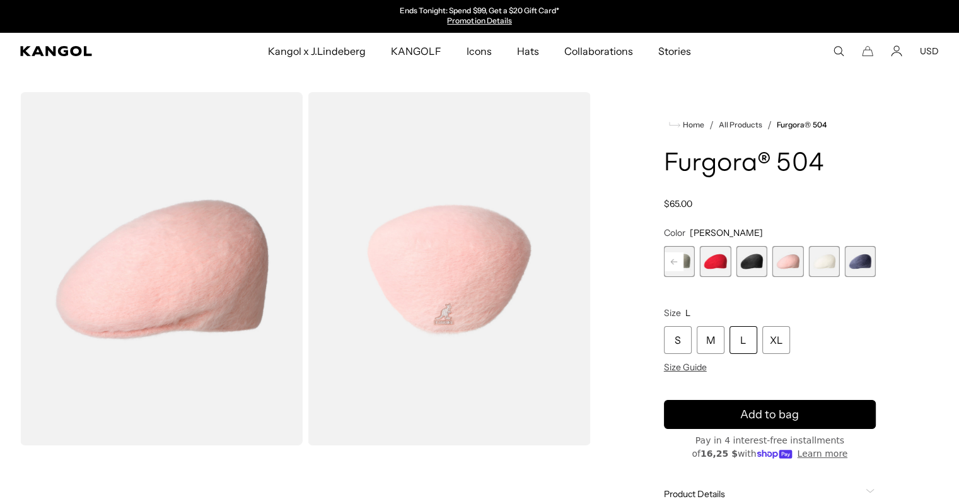
click at [714, 264] on span "3 of 7" at bounding box center [715, 261] width 31 height 31
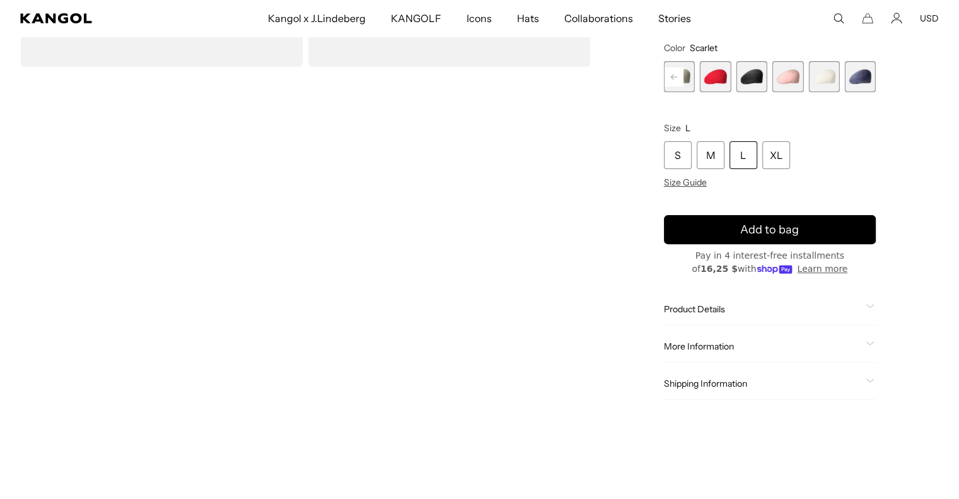
click at [741, 154] on div "L" at bounding box center [743, 156] width 28 height 28
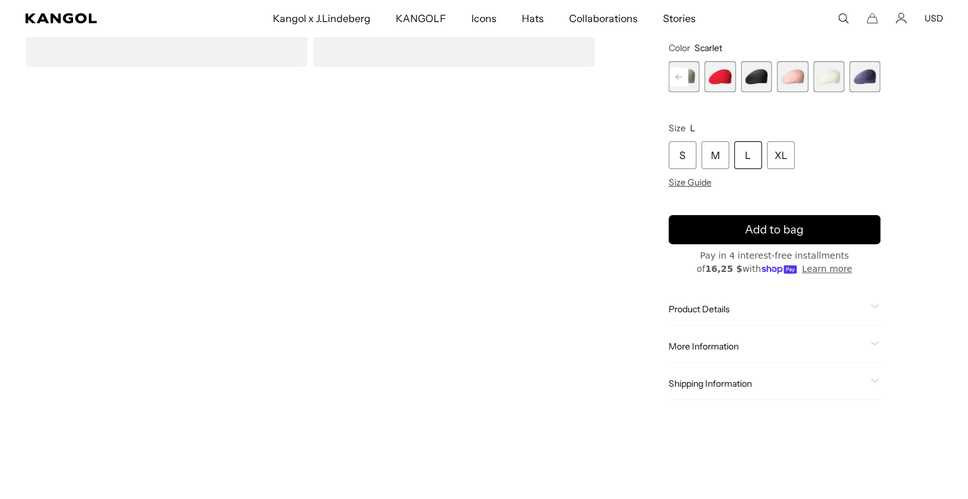
scroll to position [0, 260]
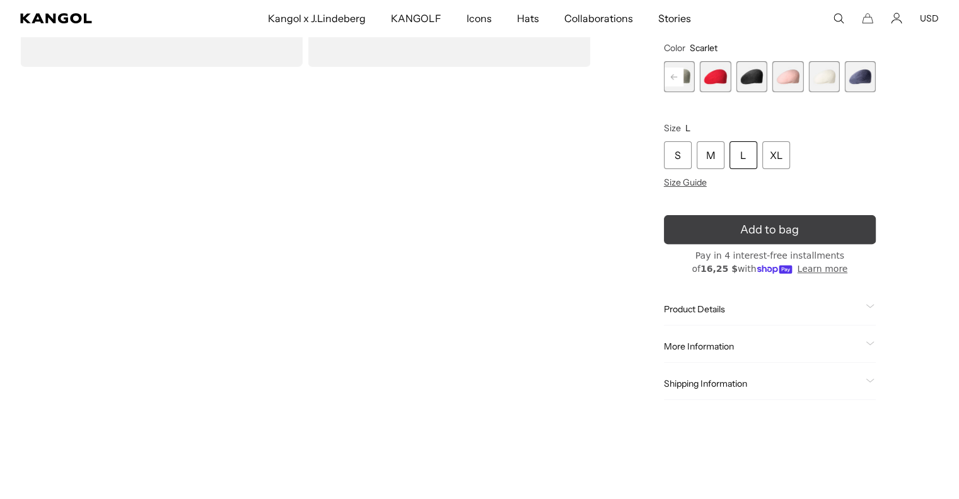
click at [750, 224] on span "Add to bag" at bounding box center [769, 229] width 59 height 17
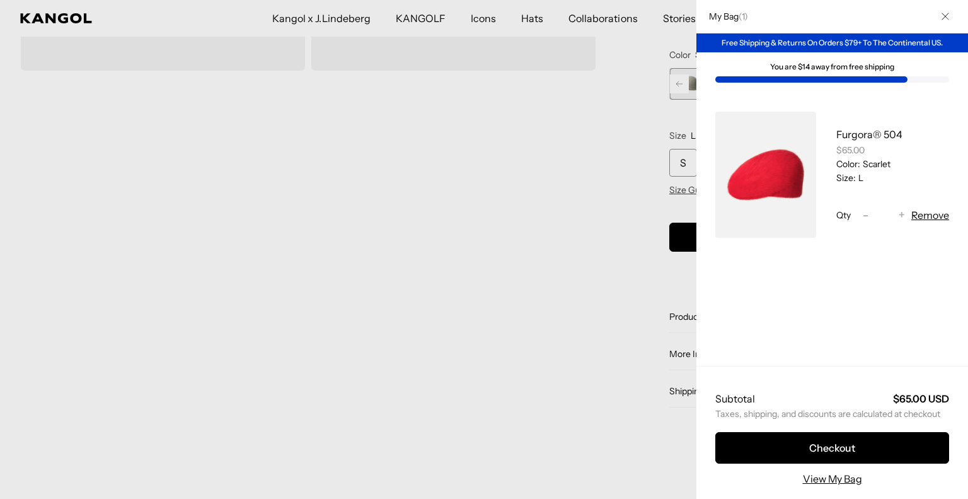
click at [931, 18] on button "Close" at bounding box center [945, 16] width 33 height 33
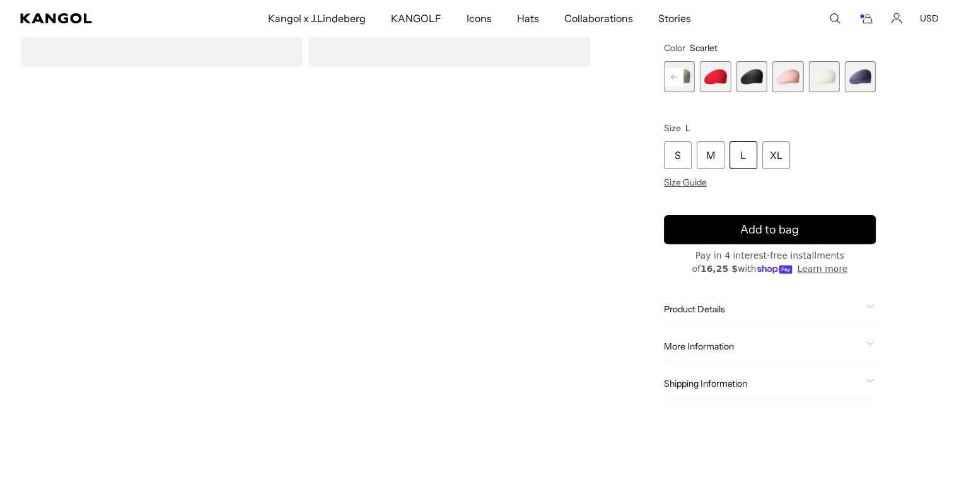
scroll to position [0, 0]
